Goal: Register for event/course

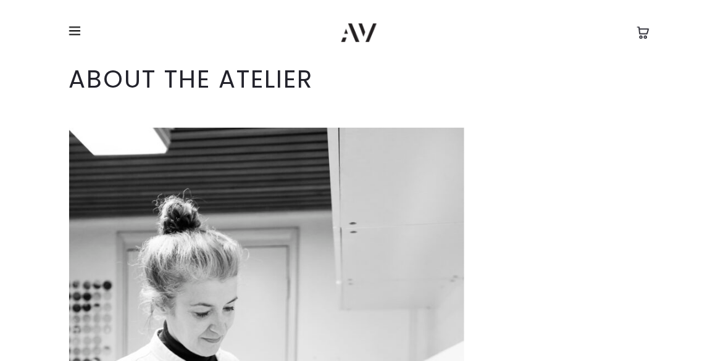
click at [77, 29] on span at bounding box center [78, 31] width 19 height 19
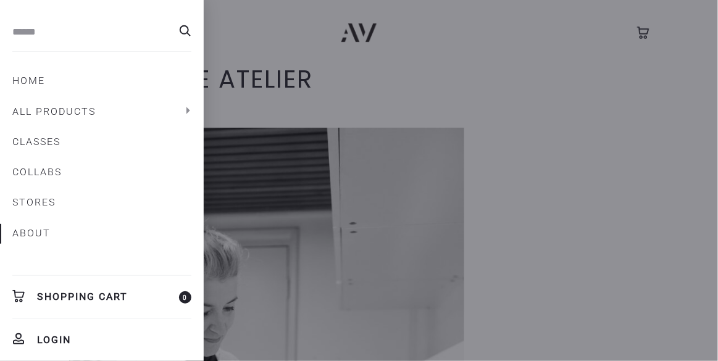
click at [104, 107] on link "All products" at bounding box center [101, 111] width 179 height 21
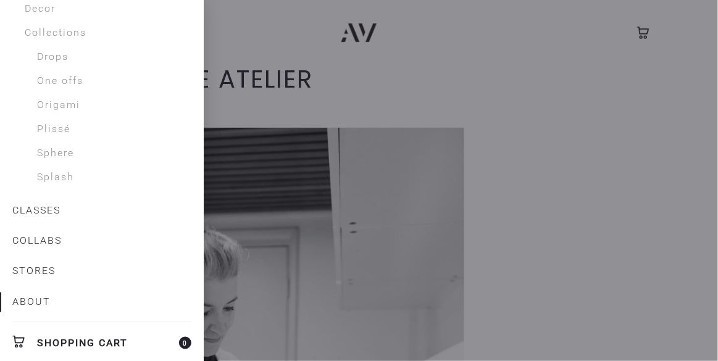
scroll to position [179, 0]
click at [39, 209] on link "CLASSES" at bounding box center [101, 209] width 179 height 21
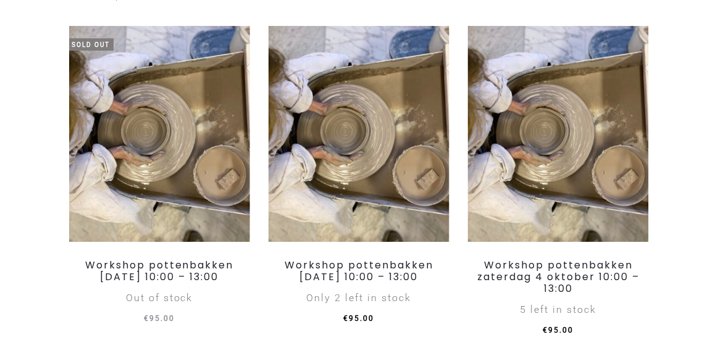
scroll to position [991, 0]
click at [392, 199] on img at bounding box center [359, 133] width 181 height 216
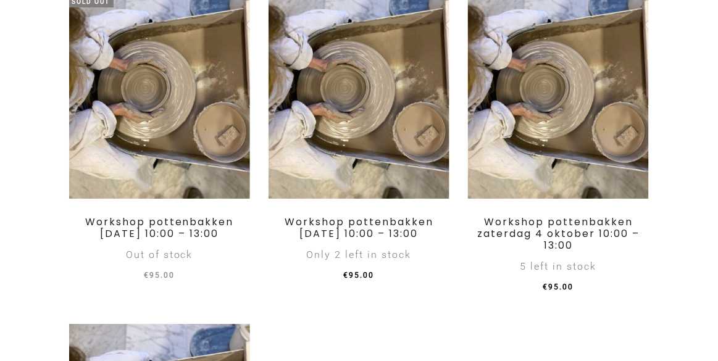
scroll to position [1039, 0]
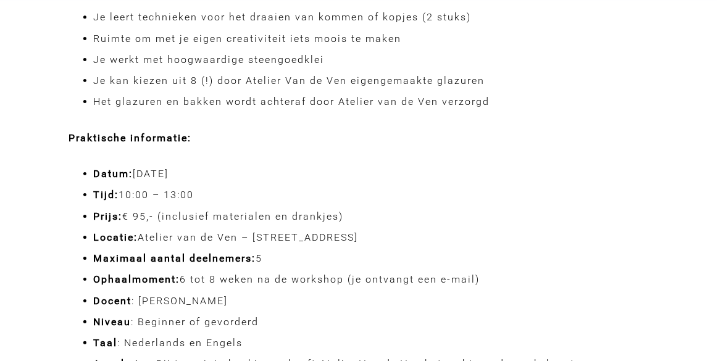
scroll to position [968, 0]
